Goal: Communication & Community: Answer question/provide support

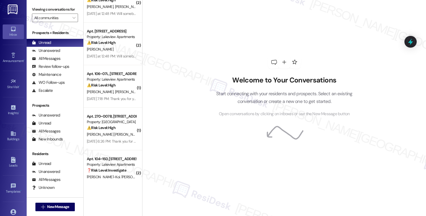
scroll to position [35, 0]
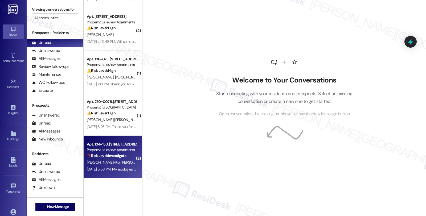
click at [156, 160] on span "[PERSON_NAME]-Koi" at bounding box center [172, 162] width 33 height 5
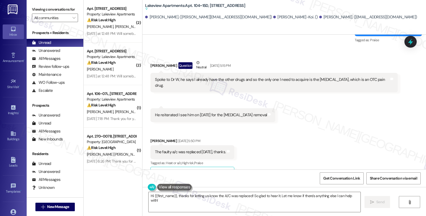
scroll to position [7390, 0]
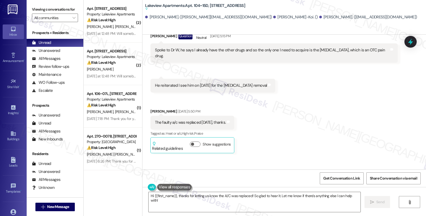
drag, startPoint x: 168, startPoint y: 132, endPoint x: 275, endPoint y: 133, distance: 107.2
click at [275, 186] on div "My apologies to everyone for the misdirected message about my health : not mean…" at bounding box center [240, 189] width 170 height 6
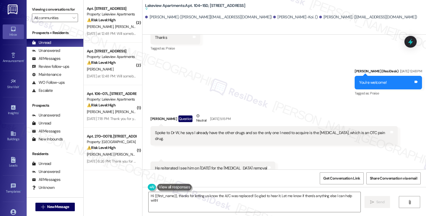
scroll to position [7301, 0]
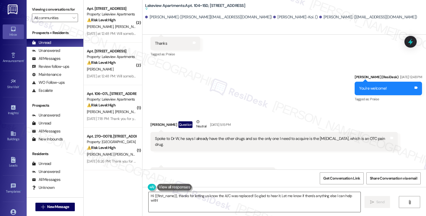
click at [174, 195] on textarea "Hi {{first_name}}, thanks for letting us know the A/C was replaced! So glad to …" at bounding box center [254, 202] width 212 height 20
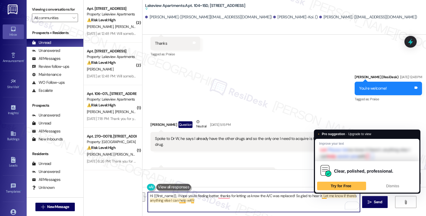
drag, startPoint x: 318, startPoint y: 196, endPoint x: 322, endPoint y: 209, distance: 13.3
click at [322, 209] on textarea "Hi {{first_name}}, I hope you're feeling better, thanks for letting us know the…" at bounding box center [254, 202] width 212 height 20
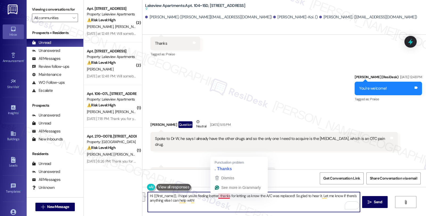
click at [215, 195] on textarea "Hi {{first_name}}, I hope you're feeling better, thanks for letting us know the…" at bounding box center [254, 202] width 212 height 20
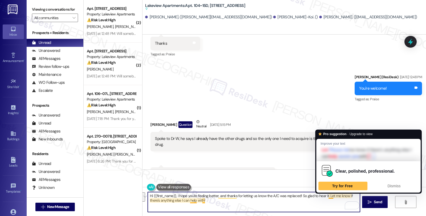
drag, startPoint x: 325, startPoint y: 196, endPoint x: 331, endPoint y: 204, distance: 10.1
click at [331, 204] on textarea "Hi {{first_name}}, I hope you're feeling better, and thanks for letting us know…" at bounding box center [254, 202] width 212 height 20
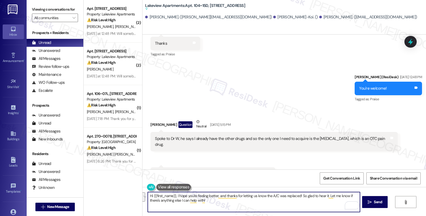
paste textarea "Please feel free to reach out if you have other concerns or home-related issues…"
click at [262, 201] on textarea "Hi {{first_name}}, I hope you're feeling better, and thanks for letting us know…" at bounding box center [254, 202] width 212 height 20
type textarea "Hi {{first_name}}, I hope you're feeling better, and thanks for letting us know…"
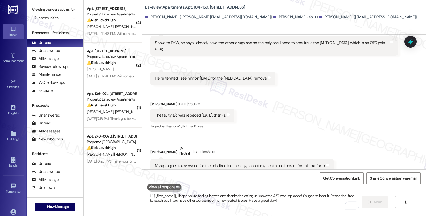
scroll to position [7446, 0]
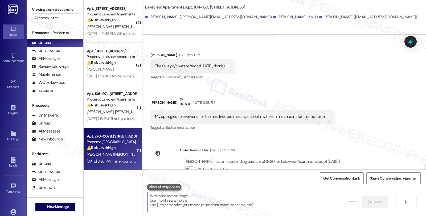
click at [121, 151] on div "Apt. 270~007B, [STREET_ADDRESS] Property: [GEOGRAPHIC_DATA] ⚠️ Risk Level: High…" at bounding box center [111, 142] width 50 height 18
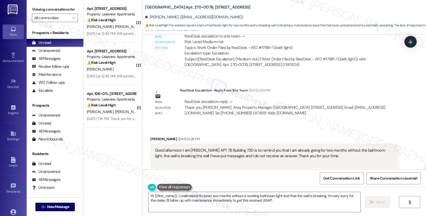
scroll to position [2752, 0]
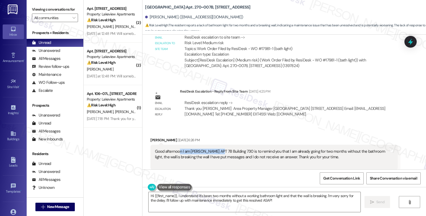
drag, startPoint x: 176, startPoint y: 135, endPoint x: 215, endPoint y: 135, distance: 39.4
click at [215, 149] on div "Good afternoon I am [PERSON_NAME] APT 7B Building 730 is to remind you that I a…" at bounding box center [272, 157] width 234 height 17
drag, startPoint x: 145, startPoint y: 122, endPoint x: 179, endPoint y: 123, distance: 33.8
click at [179, 133] on div "Received via SMS [PERSON_NAME] [DATE] 6:26 PM Good afternoon I am [PERSON_NAME]…" at bounding box center [273, 208] width 255 height 151
copy div "[PERSON_NAME]"
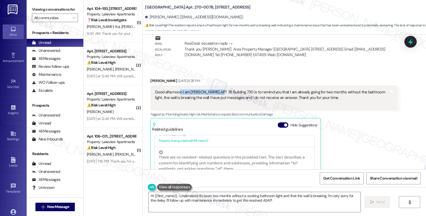
scroll to position [2782, 0]
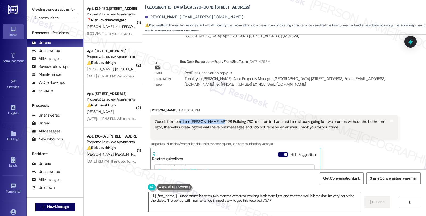
copy div "[PERSON_NAME]"
drag, startPoint x: 174, startPoint y: 7, endPoint x: 192, endPoint y: 7, distance: 17.8
click at [192, 7] on b "[GEOGRAPHIC_DATA]: Apt. 270~007B, [STREET_ADDRESS]" at bounding box center [197, 8] width 105 height 6
copy b "270~007B"
click at [175, 195] on textarea "Hi {{first_name}}, I understand it's been two months without a working bathroom…" at bounding box center [254, 202] width 212 height 20
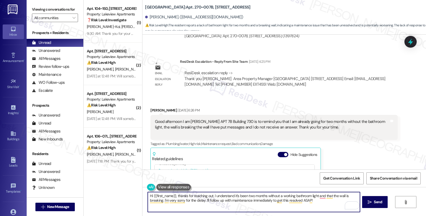
click at [182, 200] on textarea "Hi {{first_name}}, thanks for reaching out. I understand it's been two months w…" at bounding box center [254, 202] width 212 height 20
type textarea "Hi {{first_name}}, thanks for reaching out. I understand it's been two months w…"
click at [204, 200] on textarea "Hi {{first_name}}, thanks for reaching out. I understand it's been two months w…" at bounding box center [254, 202] width 212 height 20
